Goal: Task Accomplishment & Management: Manage account settings

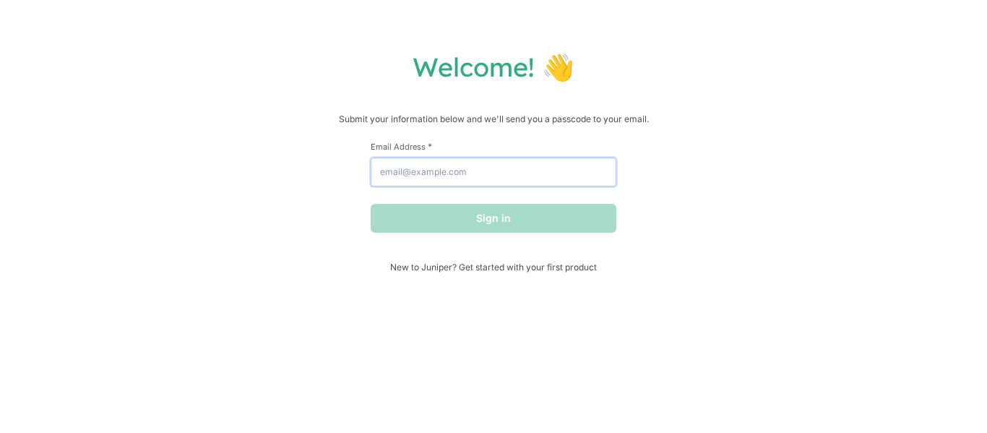
click at [419, 171] on input "Email Address *" at bounding box center [494, 172] width 246 height 29
type input "[EMAIL_ADDRESS][DOMAIN_NAME]"
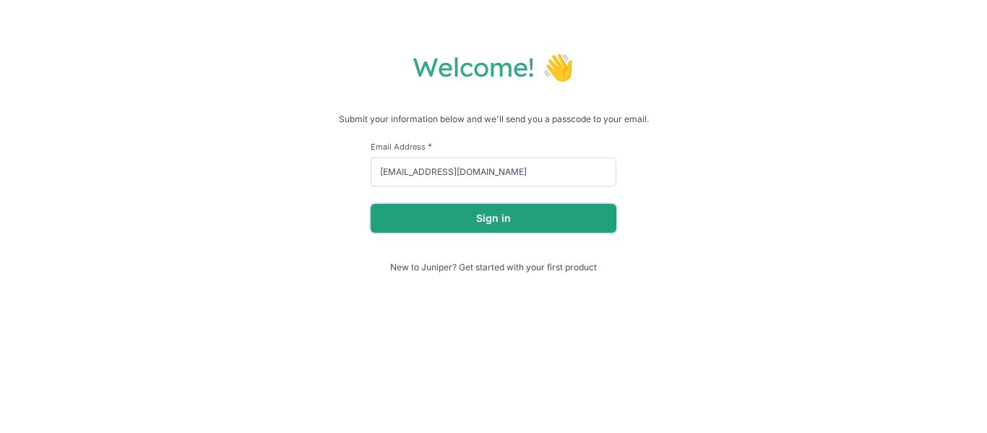
click at [440, 223] on button "Sign in" at bounding box center [494, 218] width 246 height 29
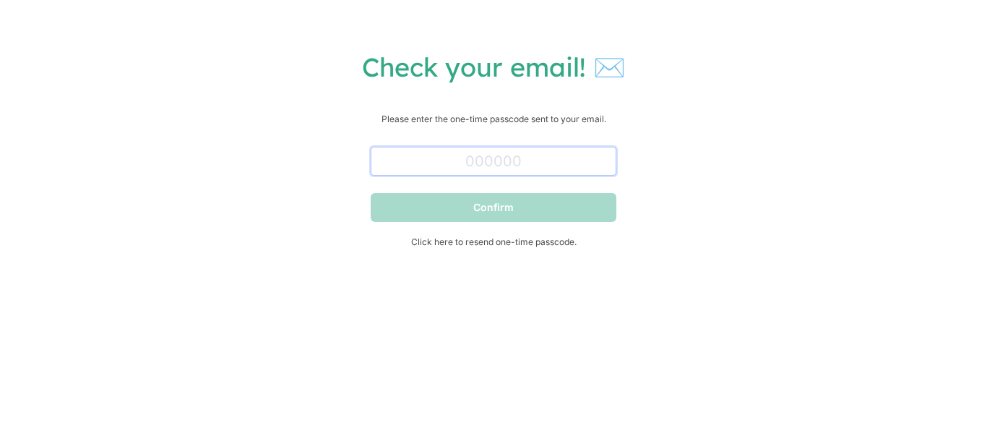
click at [564, 152] on input "text" at bounding box center [494, 161] width 246 height 29
paste input "313676"
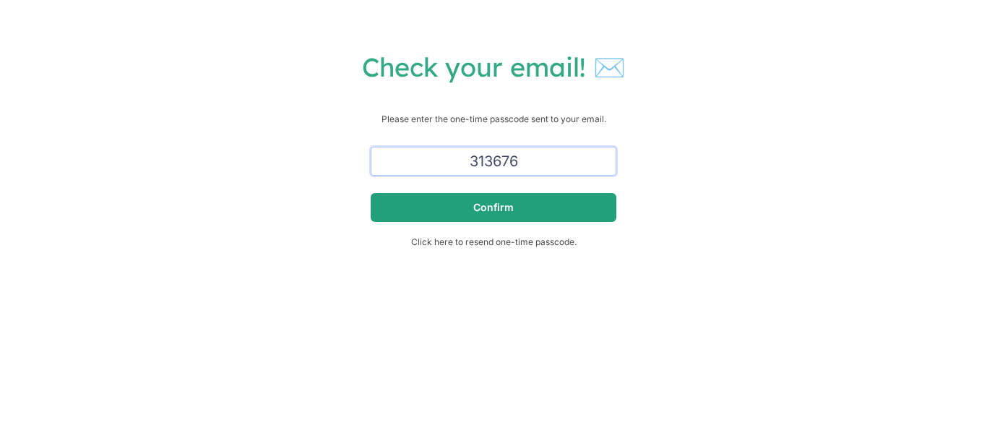
type input "313676"
click at [582, 209] on button "Confirm" at bounding box center [494, 207] width 246 height 29
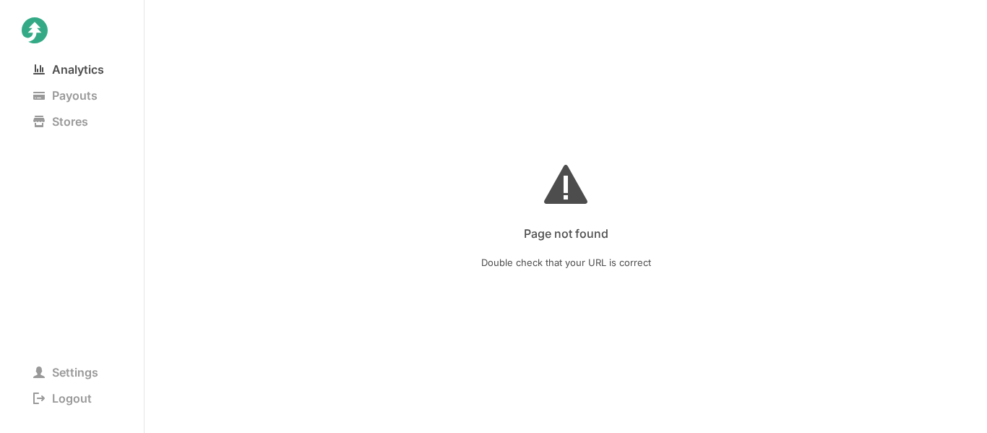
click at [98, 76] on span "Analytics" at bounding box center [69, 69] width 94 height 20
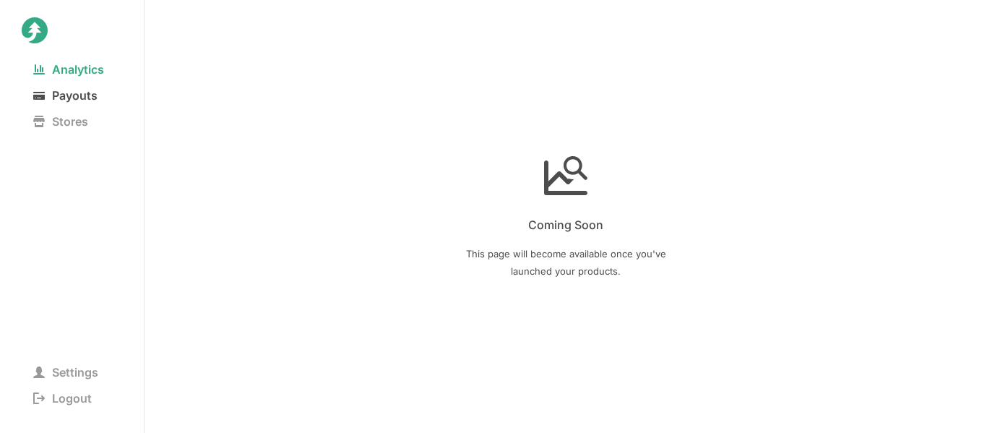
click at [90, 95] on span "Payouts" at bounding box center [65, 95] width 87 height 20
click at [68, 108] on nav "Analytics Payouts Stores" at bounding box center [72, 145] width 100 height 178
click at [71, 116] on span "Stores" at bounding box center [61, 121] width 78 height 20
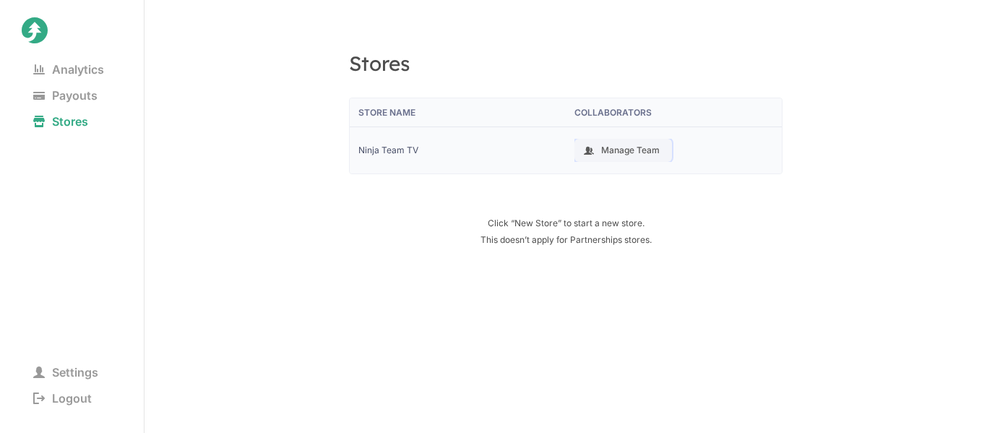
click at [638, 147] on button "Manage Team" at bounding box center [623, 150] width 98 height 23
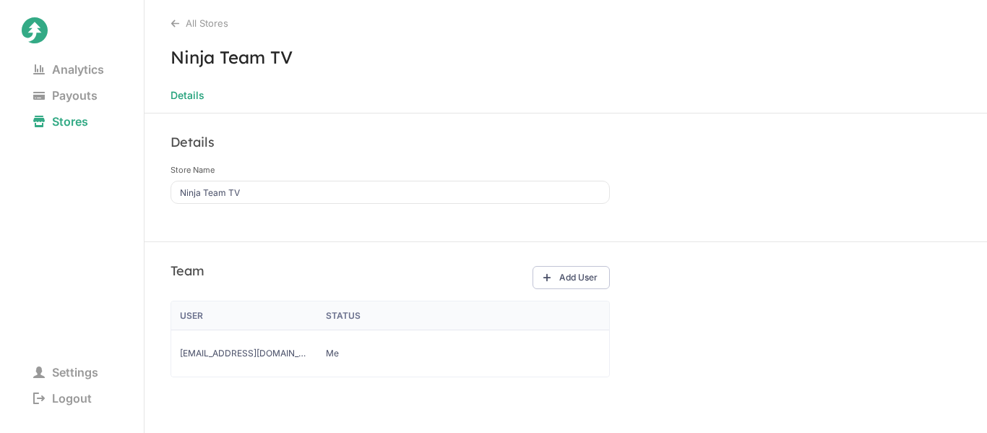
click at [91, 82] on nav "Analytics Payouts Stores" at bounding box center [72, 145] width 100 height 178
click at [89, 64] on span "Analytics" at bounding box center [69, 69] width 94 height 20
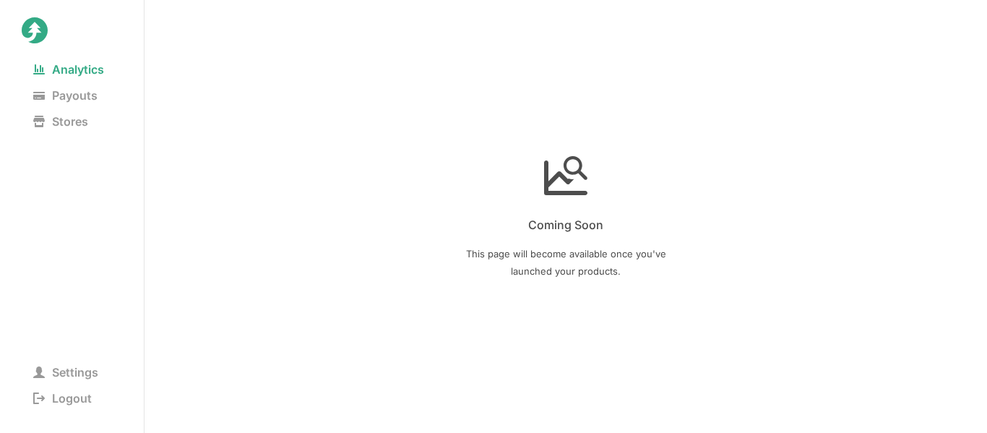
click at [48, 40] on link at bounding box center [67, 31] width 90 height 29
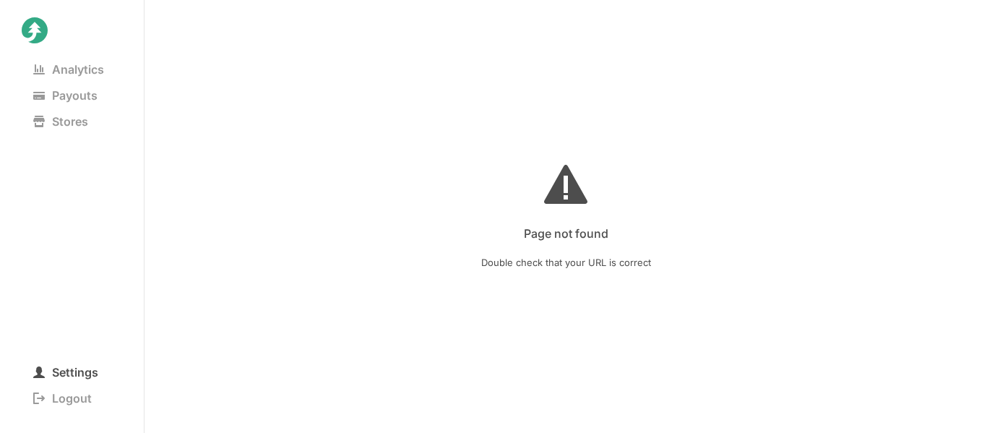
click at [60, 371] on span "Settings" at bounding box center [66, 372] width 88 height 20
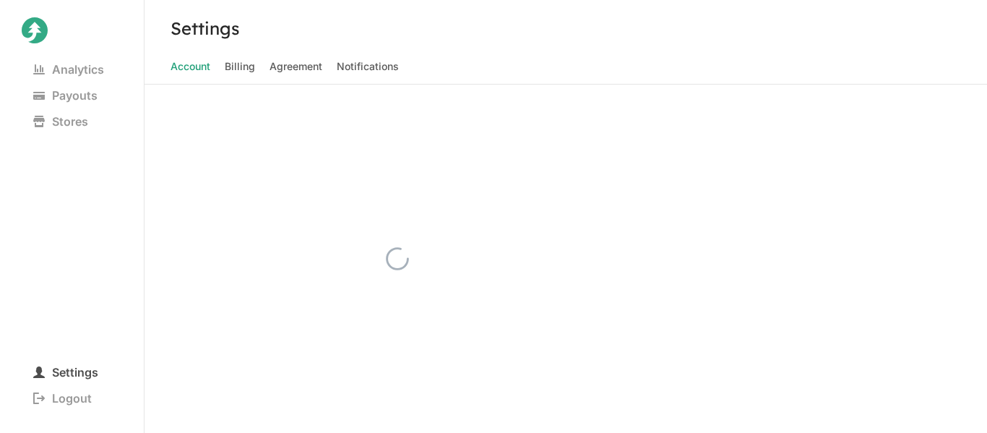
select select "manager"
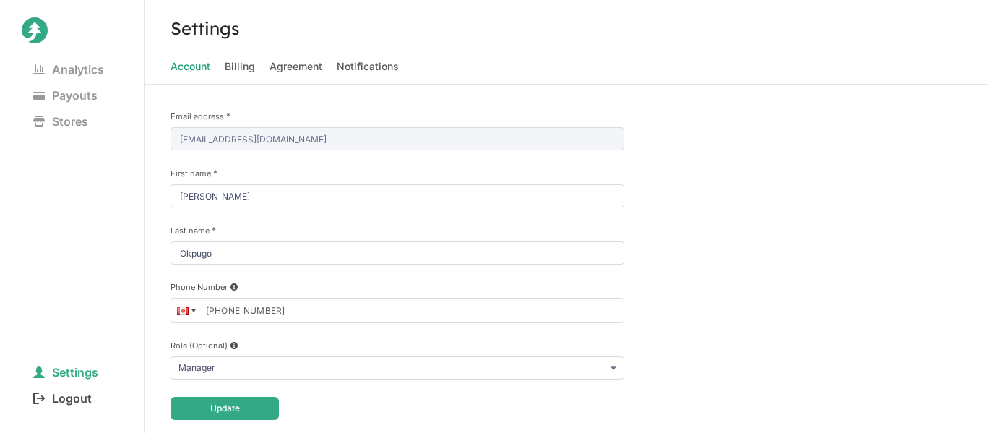
click at [62, 399] on span "Logout" at bounding box center [63, 398] width 82 height 20
